Goal: Navigation & Orientation: Understand site structure

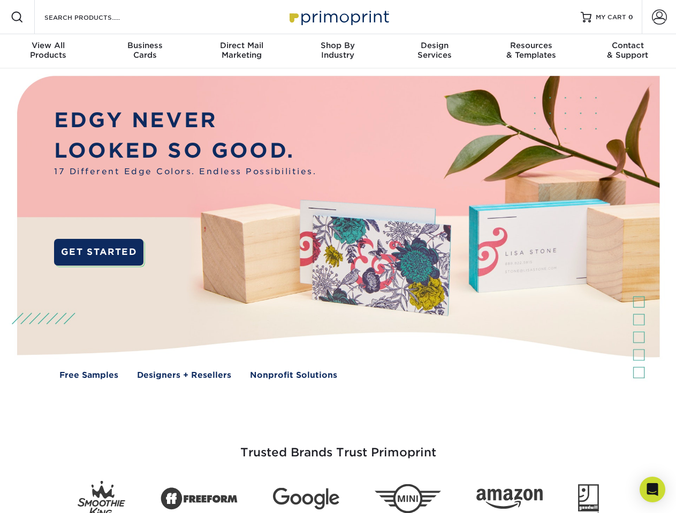
click at [337, 257] on img at bounding box center [337, 235] width 669 height 334
click at [17, 17] on span at bounding box center [17, 17] width 13 height 13
click at [658, 17] on span at bounding box center [658, 17] width 15 height 15
click at [48, 51] on div "View All Products" at bounding box center [48, 50] width 96 height 19
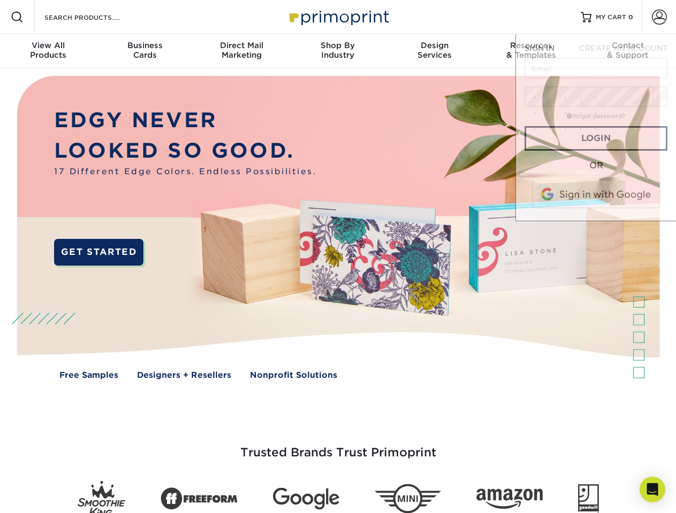
click at [144, 51] on div "Business Cards" at bounding box center [144, 50] width 96 height 19
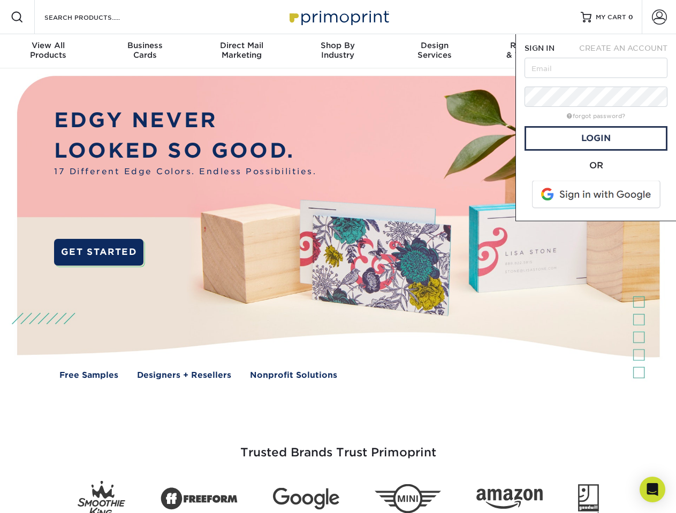
click at [241, 51] on div "Direct Mail Marketing" at bounding box center [241, 50] width 96 height 19
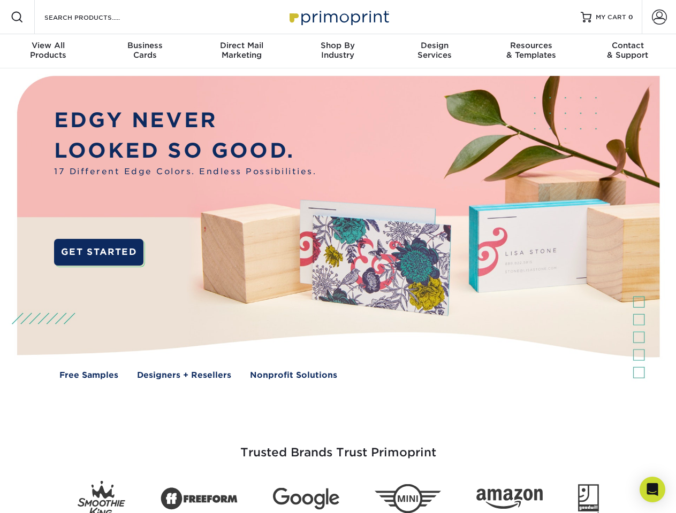
click at [337, 51] on div "Shop By Industry" at bounding box center [337, 50] width 96 height 19
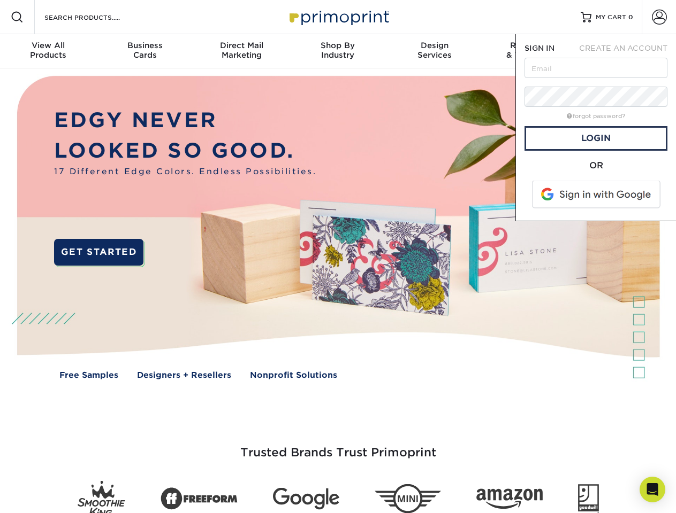
click at [434, 51] on div "Design Services" at bounding box center [434, 50] width 96 height 19
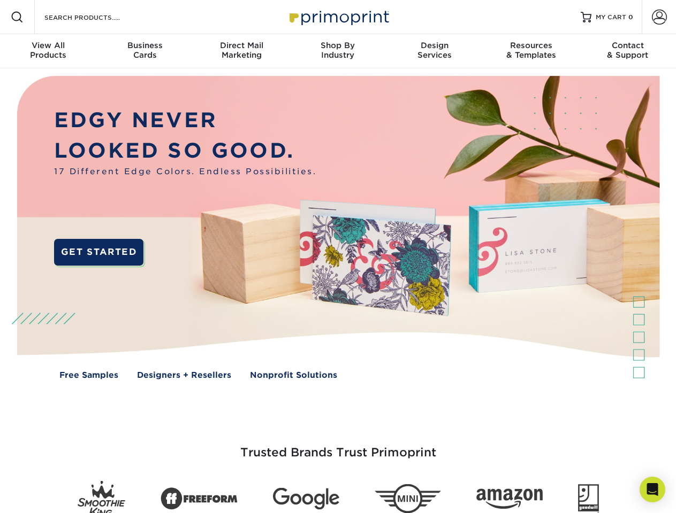
click at [531, 51] on span "SIGN IN" at bounding box center [539, 48] width 30 height 9
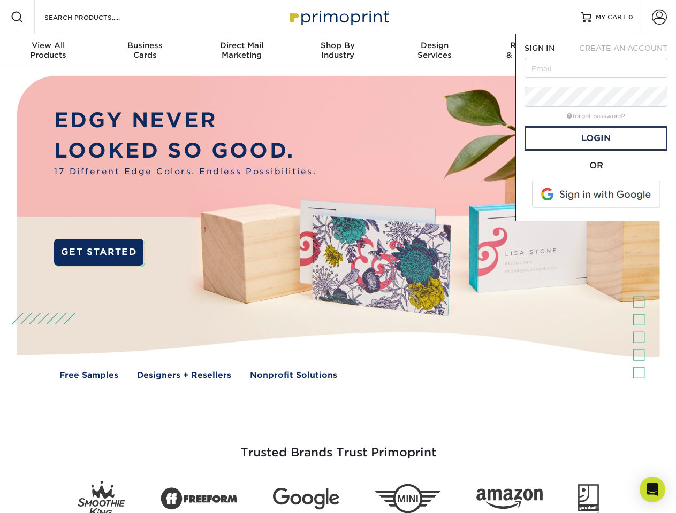
click at [627, 51] on span "CREATE AN ACCOUNT" at bounding box center [623, 48] width 88 height 9
